Goal: Task Accomplishment & Management: Use online tool/utility

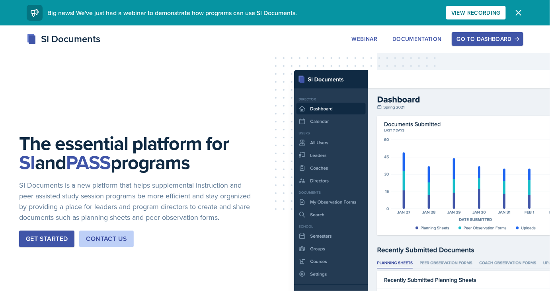
click at [478, 40] on div "Go to Dashboard" at bounding box center [487, 39] width 61 height 6
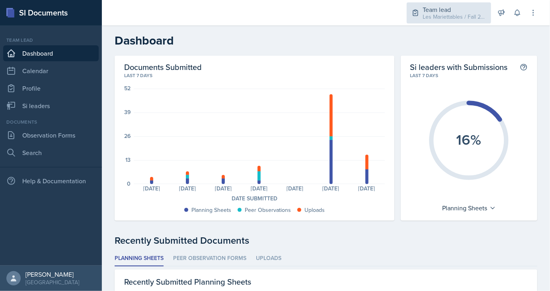
click at [460, 12] on div "Team lead" at bounding box center [455, 10] width 64 height 10
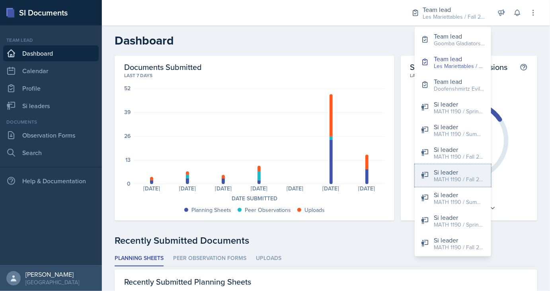
click at [445, 172] on div "Si leader" at bounding box center [459, 173] width 51 height 10
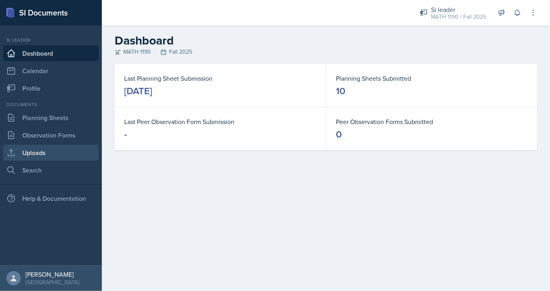
click at [44, 151] on link "Uploads" at bounding box center [50, 153] width 95 height 16
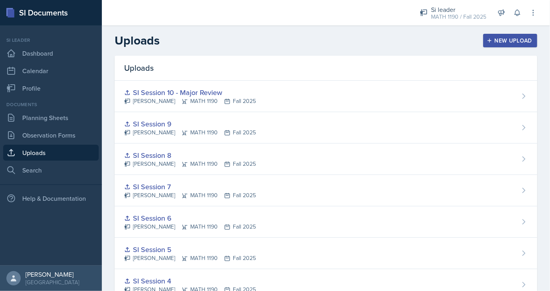
click at [490, 41] on icon "button" at bounding box center [489, 41] width 4 height 4
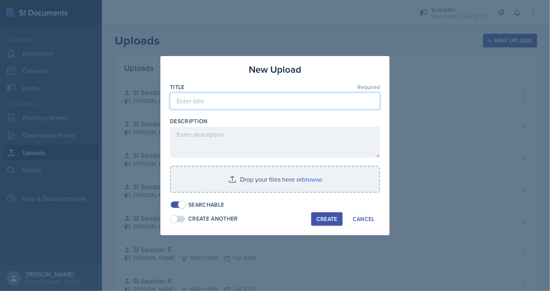
click at [255, 101] on input at bounding box center [275, 101] width 210 height 17
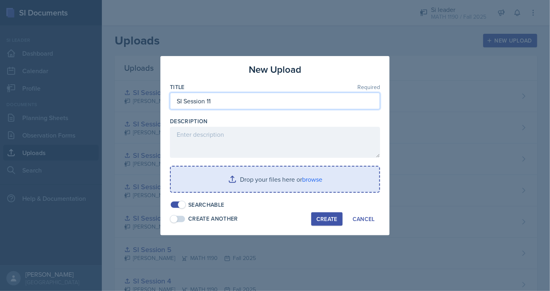
type input "SI Session 11"
click at [281, 181] on input "file" at bounding box center [275, 179] width 208 height 25
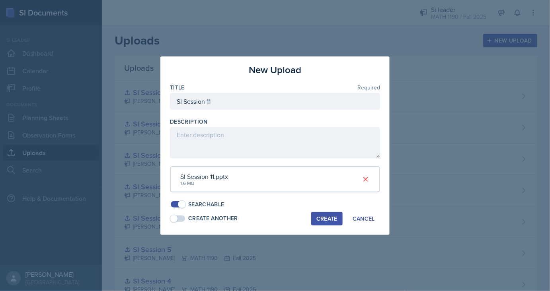
click at [325, 216] on div "Create" at bounding box center [326, 219] width 21 height 6
